Goal: Check status: Check status

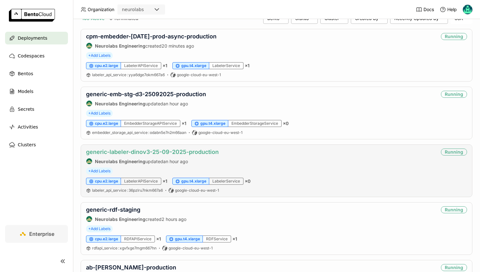
scroll to position [56, 0]
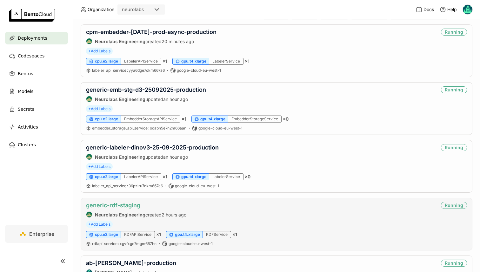
click at [127, 205] on link "generic-rdf-staging" at bounding box center [113, 205] width 54 height 7
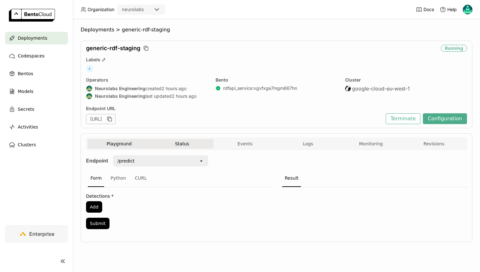
click at [198, 145] on button "Status" at bounding box center [182, 144] width 63 height 10
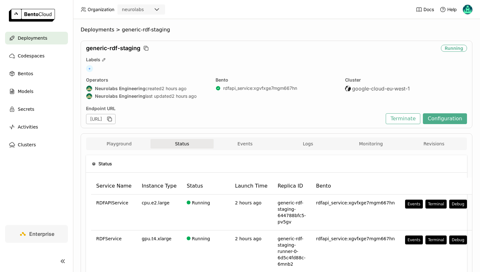
scroll to position [31, 0]
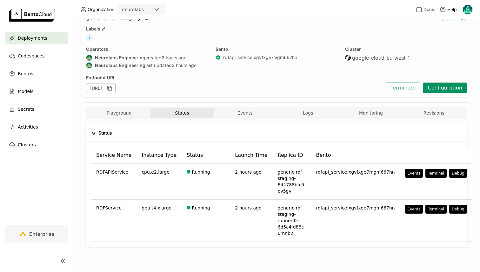
click at [440, 85] on button "Configuration" at bounding box center [445, 88] width 44 height 11
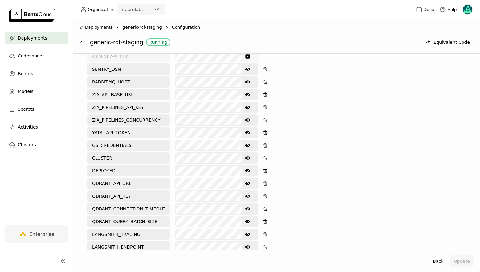
scroll to position [317, 0]
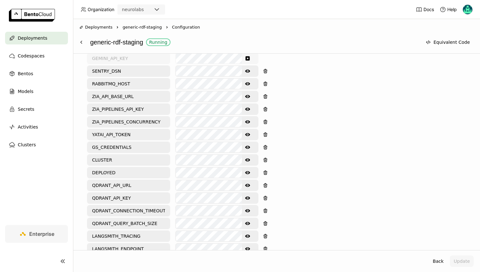
click at [245, 111] on icon "Show password text" at bounding box center [247, 109] width 5 height 5
click at [344, 141] on div "Environment Variables Key: Value: LANGSMITH_API_KEY GEMINI_API_KEY SENTRY_DSN S…" at bounding box center [276, 170] width 379 height 297
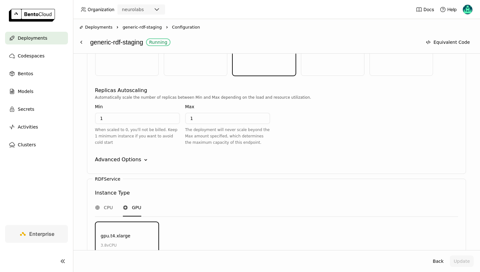
scroll to position [678, 0]
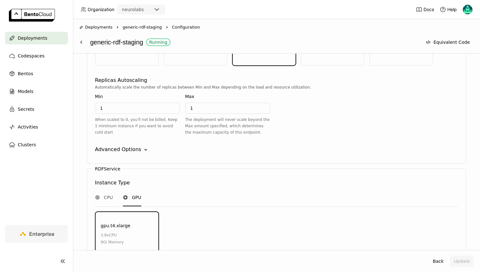
click at [126, 146] on div "Advanced Options" at bounding box center [118, 150] width 46 height 8
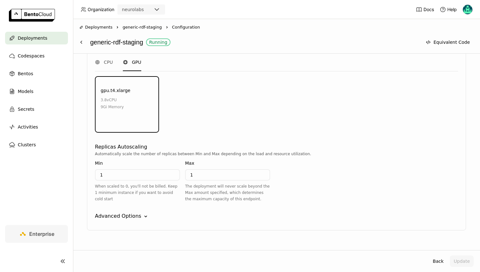
scroll to position [995, 0]
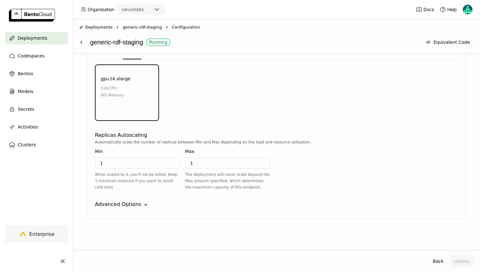
click at [116, 209] on div "RDFService Instance Type CPU GPU gpu.t4.xlarge 3.8 vCPU 9Gi Memory Environment …" at bounding box center [276, 120] width 379 height 197
click at [115, 204] on div "Advanced Options" at bounding box center [118, 205] width 46 height 8
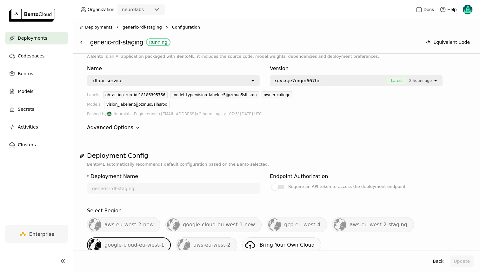
scroll to position [0, 0]
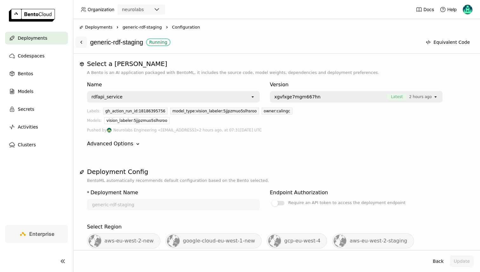
click at [83, 43] on icon at bounding box center [81, 42] width 5 height 5
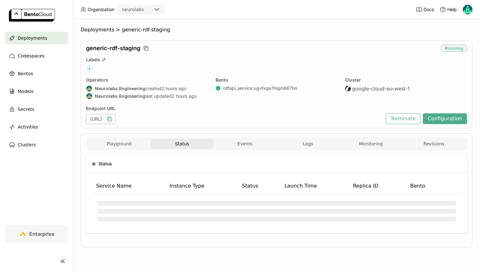
click at [113, 121] on icon "button" at bounding box center [109, 119] width 6 height 6
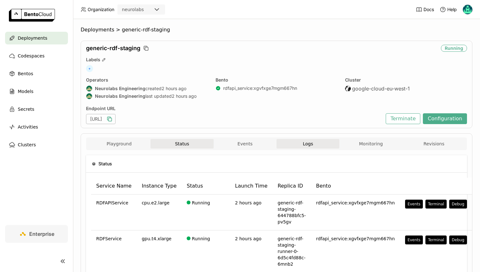
click at [294, 143] on button "Logs" at bounding box center [308, 144] width 63 height 10
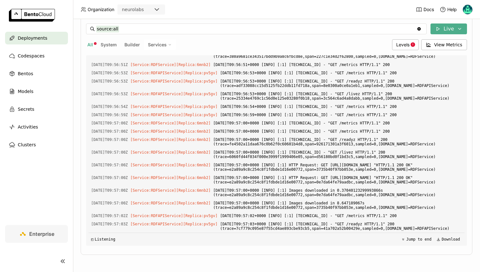
scroll to position [3661, 0]
click at [162, 48] on div "Services" at bounding box center [160, 44] width 32 height 11
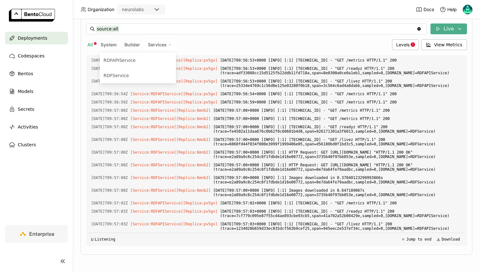
scroll to position [3673, 0]
click at [151, 64] on div "RDFAPIService" at bounding box center [138, 61] width 69 height 8
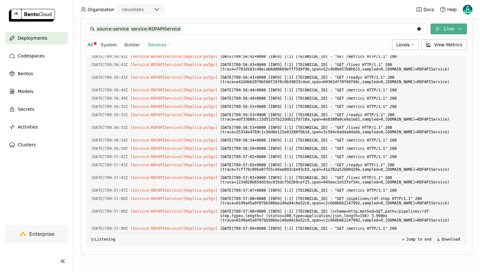
scroll to position [927, 0]
click at [415, 43] on icon at bounding box center [413, 45] width 4 height 4
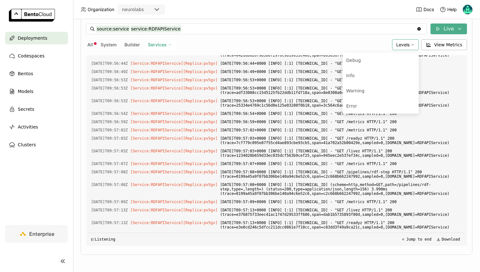
scroll to position [960, 0]
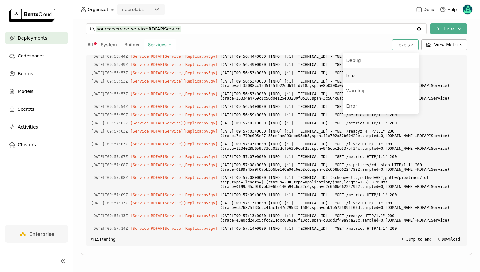
click at [357, 76] on div "Info" at bounding box center [380, 76] width 69 height 8
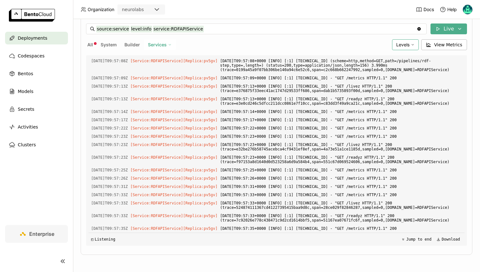
scroll to position [1000, 0]
click at [163, 48] on div "Services" at bounding box center [160, 44] width 32 height 11
click at [159, 73] on div "RDFService" at bounding box center [138, 76] width 69 height 8
type input "source:service level:info service:RDFService"
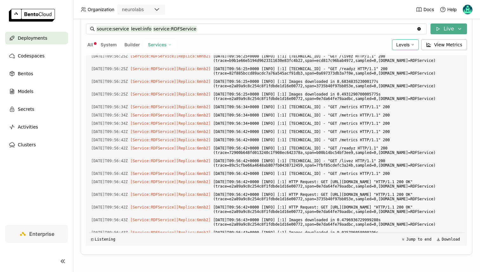
click at [160, 48] on div "Services" at bounding box center [160, 44] width 32 height 11
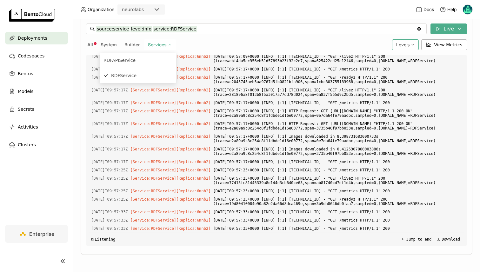
scroll to position [1056, 0]
click at [306, 163] on span "[DATE]T09:57:17+0000 [INFO] [:1] [TECHNICAL_ID] - "GET /metrics HTTP/1.1" 200" at bounding box center [337, 161] width 249 height 7
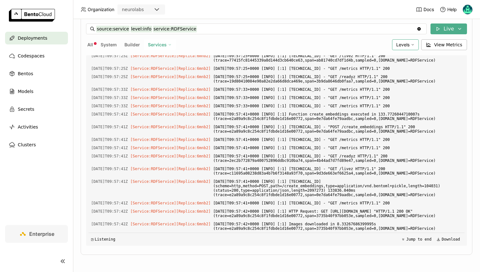
scroll to position [1188, 0]
click at [164, 45] on span "Services" at bounding box center [157, 45] width 19 height 6
click at [208, 46] on div "All System Builder Services RDFAPIService RDFService" at bounding box center [238, 44] width 304 height 11
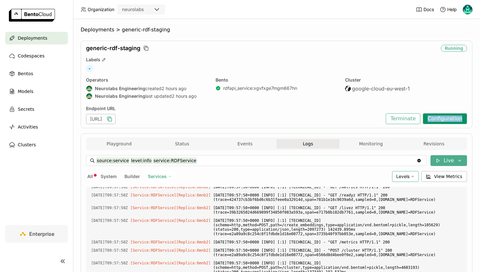
scroll to position [1403, 0]
click at [445, 116] on button "Configuration" at bounding box center [445, 118] width 44 height 11
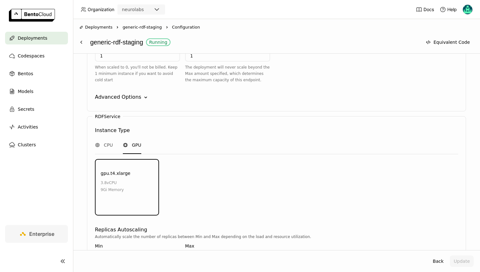
scroll to position [825, 0]
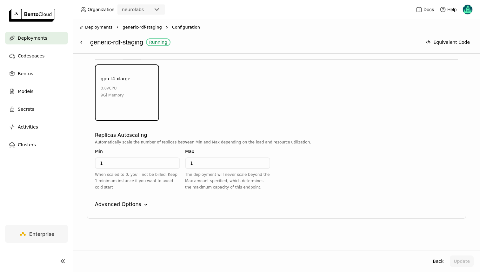
click at [121, 211] on div "RDFService Instance Type CPU GPU gpu.t4.xlarge 3.8 vCPU 9Gi Memory Environment …" at bounding box center [276, 120] width 379 height 197
click at [119, 206] on div "Advanced Options" at bounding box center [118, 205] width 46 height 8
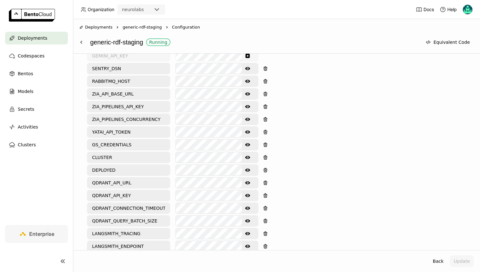
scroll to position [269, 0]
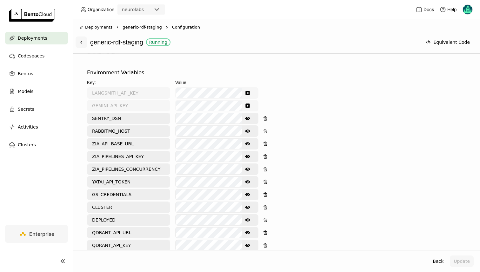
click at [80, 43] on icon at bounding box center [81, 42] width 5 height 5
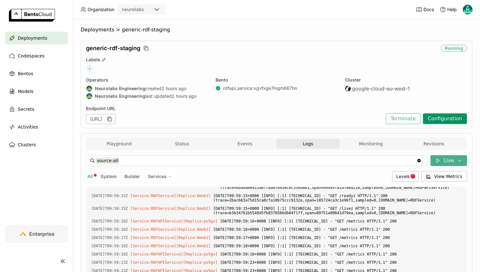
click at [444, 119] on button "Configuration" at bounding box center [445, 118] width 44 height 11
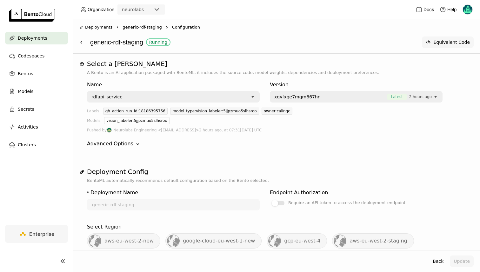
click at [449, 41] on button "Equivalent Code" at bounding box center [448, 42] width 52 height 11
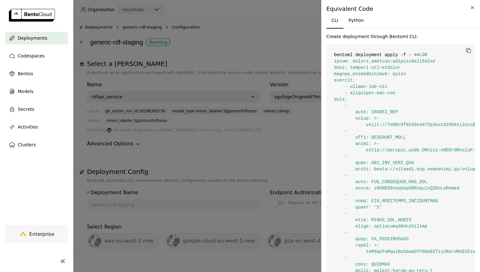
click at [472, 9] on icon "Close" at bounding box center [472, 8] width 7 height 8
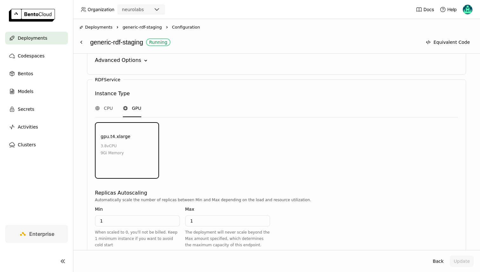
scroll to position [825, 0]
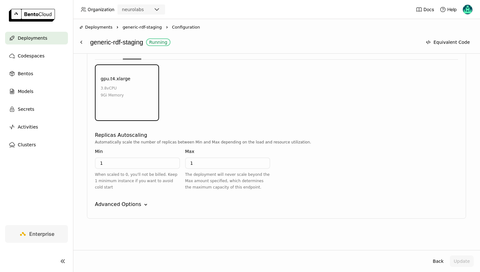
click at [132, 204] on div "Advanced Options" at bounding box center [118, 205] width 46 height 8
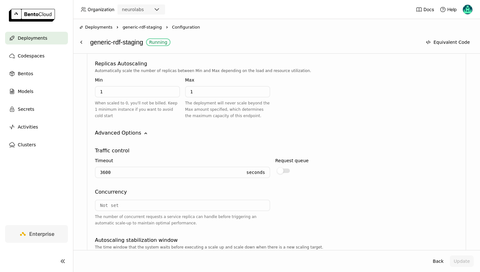
scroll to position [907, 0]
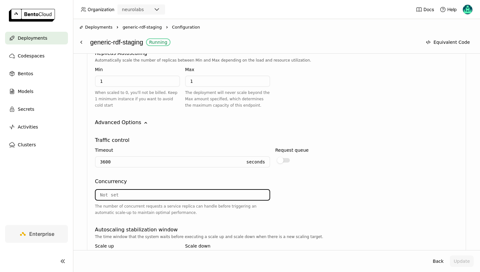
click at [124, 192] on input "number" at bounding box center [183, 195] width 174 height 10
type input "1"
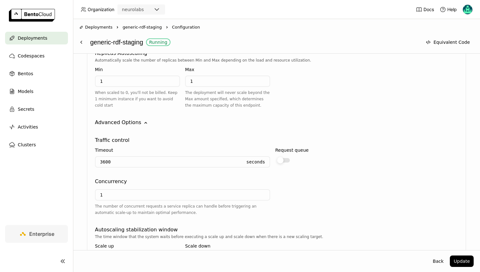
click at [283, 161] on div at bounding box center [280, 160] width 6 height 6
click at [275, 156] on input "checkbox" at bounding box center [275, 156] width 0 height 0
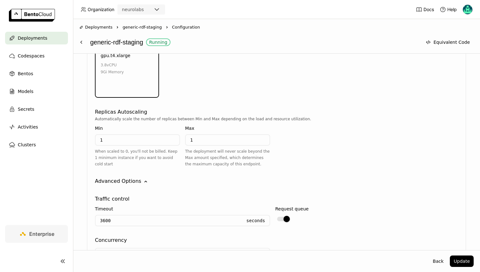
scroll to position [846, 0]
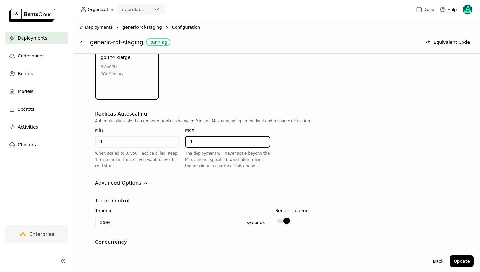
click at [197, 139] on input "1" at bounding box center [228, 142] width 84 height 10
type input "5"
click at [293, 175] on div "RDFService Instance Type CPU GPU gpu.t4.xlarge 3.8 vCPU 9Gi Memory Environment …" at bounding box center [276, 183] width 379 height 367
click at [456, 262] on button "Update" at bounding box center [462, 261] width 24 height 11
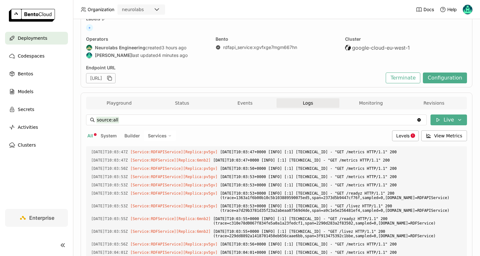
scroll to position [37, 0]
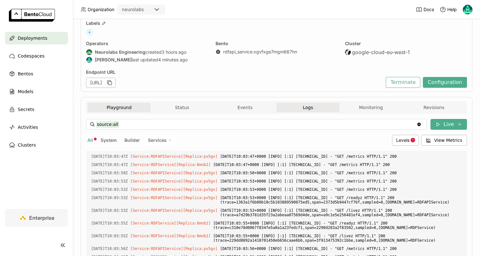
click at [118, 107] on button "Playground" at bounding box center [119, 108] width 63 height 10
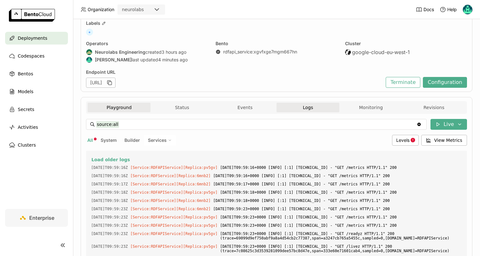
scroll to position [4, 0]
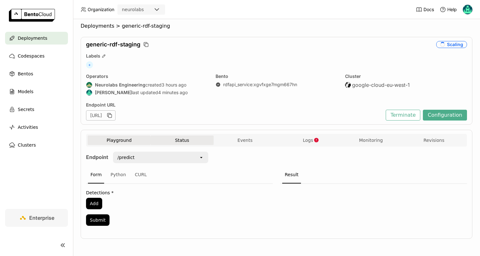
click at [192, 138] on button "Status" at bounding box center [182, 140] width 63 height 10
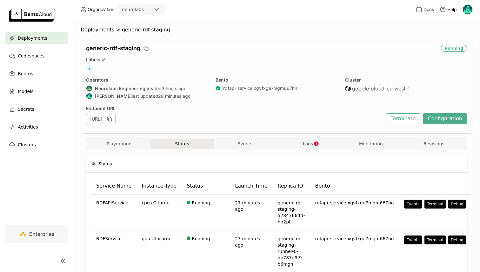
click at [39, 39] on span "Deployments" at bounding box center [33, 38] width 30 height 8
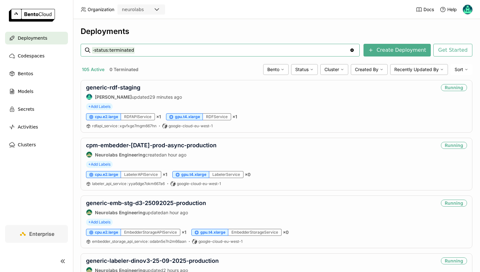
click at [141, 49] on input "-status:terminated" at bounding box center [221, 50] width 258 height 10
type input "generic-la"
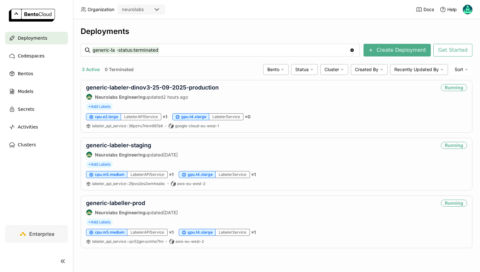
click at [158, 33] on div "Deployments" at bounding box center [277, 32] width 392 height 10
click at [164, 54] on input "generic-la -status:terminated" at bounding box center [221, 50] width 258 height 10
type input "staging"
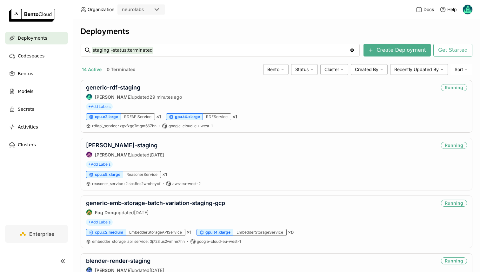
click at [188, 32] on div "Deployments" at bounding box center [277, 32] width 392 height 10
click at [135, 86] on link "generic-rdf-staging" at bounding box center [113, 87] width 54 height 7
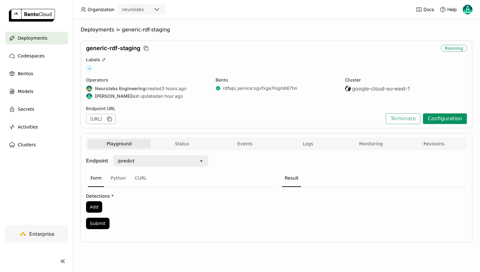
click at [446, 116] on button "Configuration" at bounding box center [445, 118] width 44 height 11
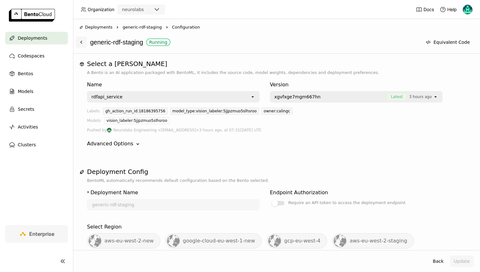
click at [80, 42] on icon at bounding box center [81, 42] width 5 height 5
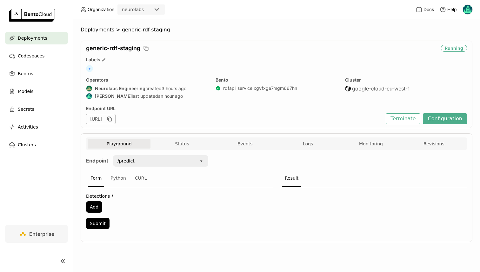
click at [178, 138] on div "Playground Status Events Logs Monitoring Revisions" at bounding box center [276, 143] width 381 height 13
click at [182, 144] on button "Status" at bounding box center [182, 144] width 63 height 10
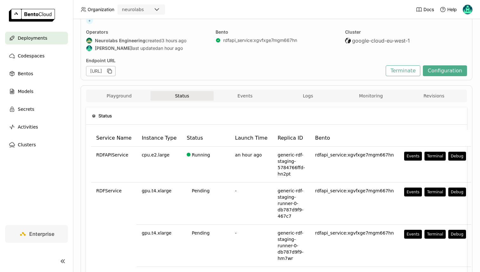
scroll to position [103, 0]
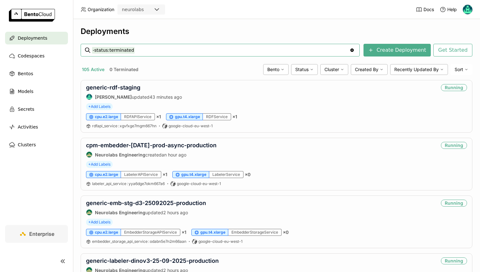
click at [131, 55] on input "-status:terminated" at bounding box center [221, 50] width 258 height 10
type input "cpm-embedder"
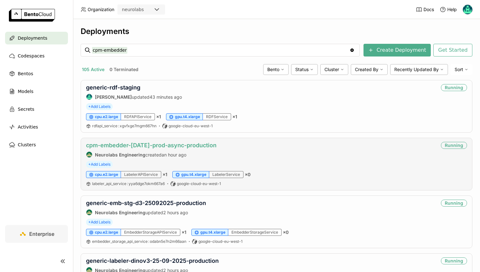
click at [141, 144] on link "cpm-embedder-april25-prod-async-production" at bounding box center [151, 145] width 130 height 7
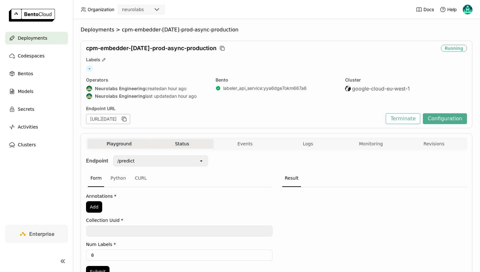
click at [203, 139] on button "Status" at bounding box center [182, 144] width 63 height 10
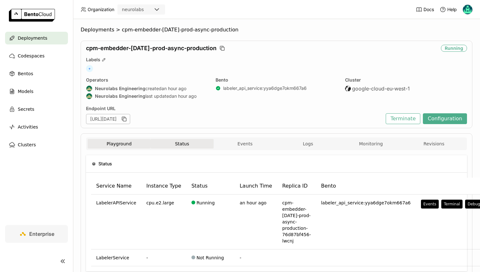
click at [137, 144] on button "Playground" at bounding box center [119, 144] width 63 height 10
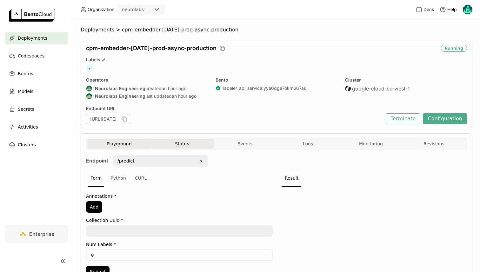
click at [190, 140] on button "Status" at bounding box center [182, 144] width 63 height 10
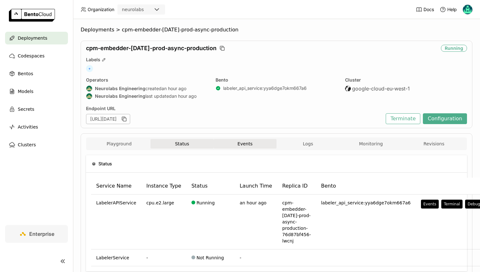
scroll to position [31, 0]
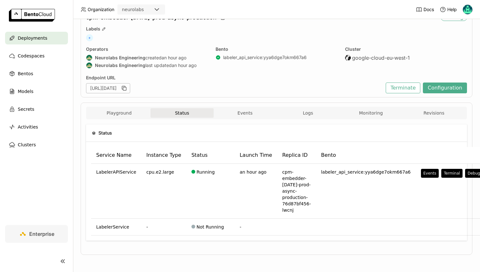
click at [254, 119] on div "Status Service Name Instance Type Status Launch Time Replica ID Bento LabelerAP…" at bounding box center [276, 184] width 381 height 131
click at [255, 115] on button "Events" at bounding box center [245, 113] width 63 height 10
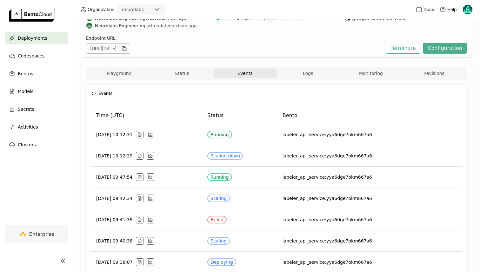
scroll to position [70, 0]
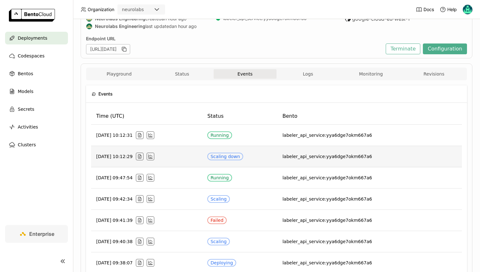
scroll to position [70, 0]
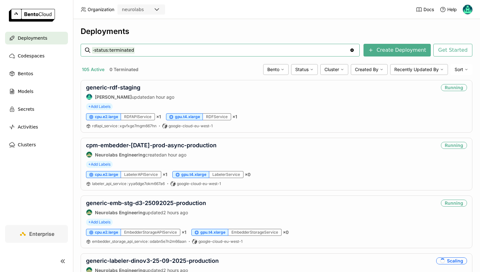
click at [132, 52] on input "-status:terminated" at bounding box center [221, 50] width 258 height 10
type input "staging"
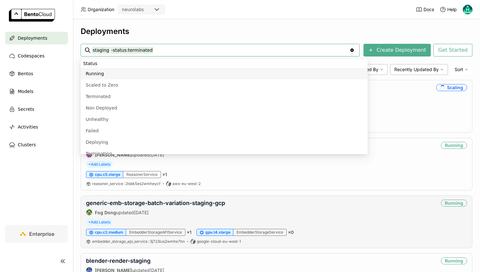
click at [406, 237] on div "generic-emb-storage-batch-variation-staging-gcp Fog Dong updated 4 days ago Run…" at bounding box center [277, 222] width 392 height 53
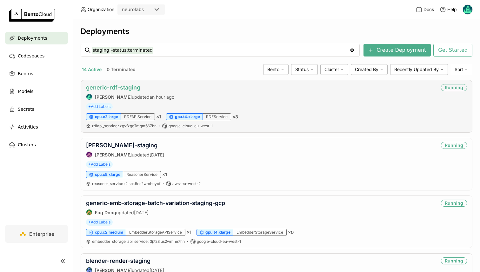
click at [130, 87] on link "generic-rdf-staging" at bounding box center [113, 87] width 54 height 7
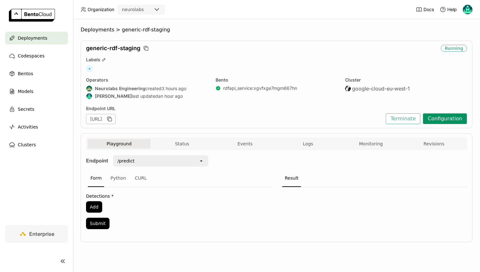
click at [456, 120] on button "Configuration" at bounding box center [445, 118] width 44 height 11
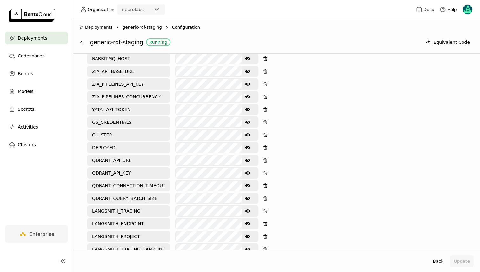
scroll to position [336, 0]
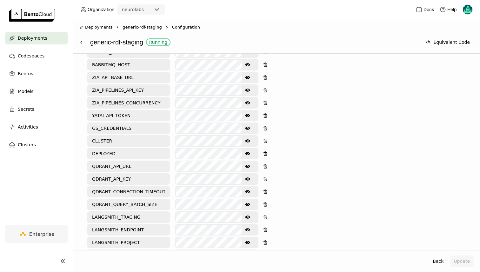
click at [246, 129] on icon "Show password text" at bounding box center [247, 128] width 5 height 3
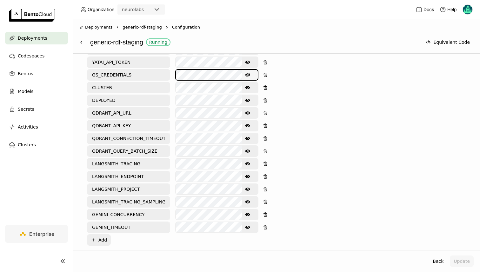
scroll to position [393, 0]
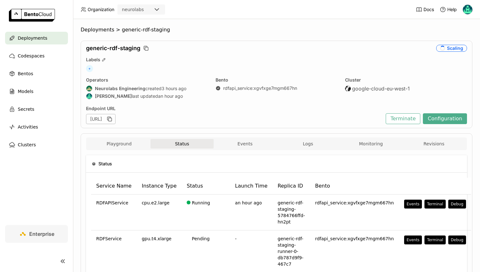
scroll to position [103, 0]
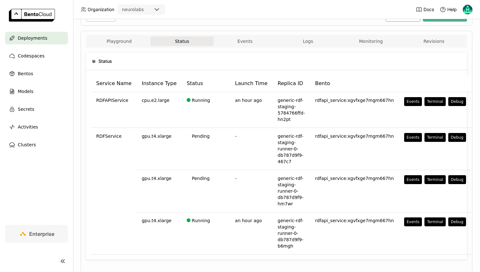
click at [297, 43] on button "Logs" at bounding box center [308, 42] width 63 height 10
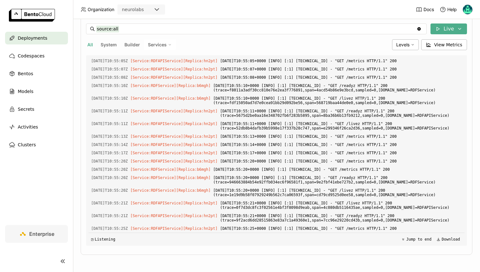
scroll to position [4167, 0]
click at [190, 31] on input "source:all" at bounding box center [256, 29] width 320 height 10
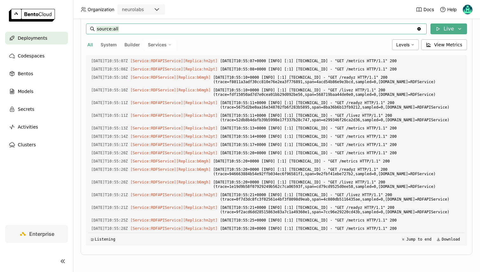
scroll to position [4176, 0]
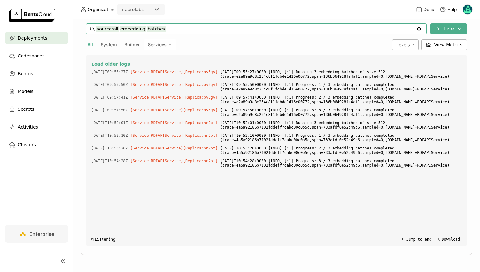
click at [154, 29] on input "source:all embedding batches" at bounding box center [256, 29] width 320 height 10
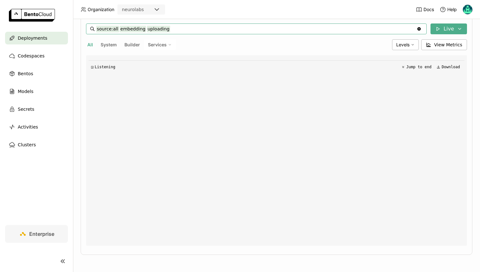
click at [131, 29] on input "source:all embedding uploading" at bounding box center [256, 29] width 320 height 10
click at [136, 30] on input "source:all uploading" at bounding box center [256, 29] width 320 height 10
type input "source:all clustered detections"
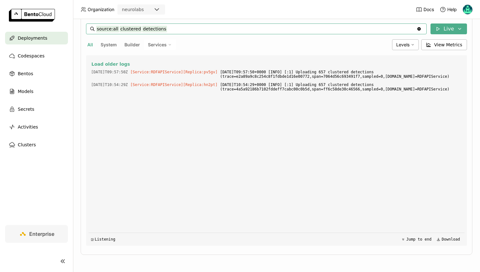
scroll to position [132, 0]
